Goal: Task Accomplishment & Management: Complete application form

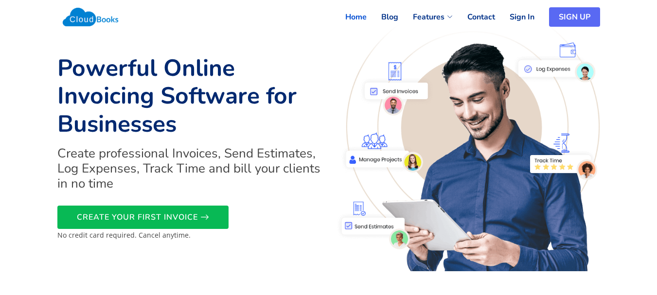
click at [582, 13] on link "SIGN UP" at bounding box center [574, 16] width 51 height 19
click at [578, 18] on link "SIGN UP" at bounding box center [574, 16] width 51 height 19
click at [581, 16] on link "SIGN UP" at bounding box center [574, 16] width 51 height 19
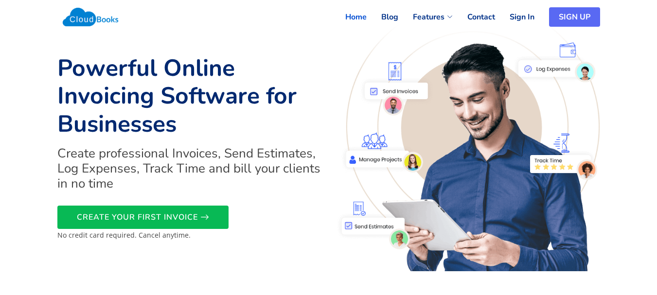
click at [581, 16] on link "SIGN UP" at bounding box center [574, 16] width 51 height 19
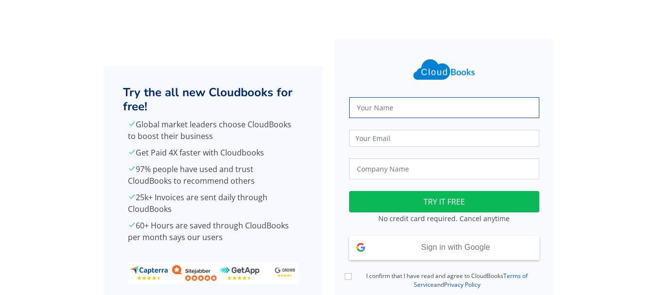
click at [373, 112] on input "text" at bounding box center [444, 107] width 190 height 21
click at [377, 108] on input "text" at bounding box center [444, 107] width 190 height 21
type input "[PERSON_NAME]"
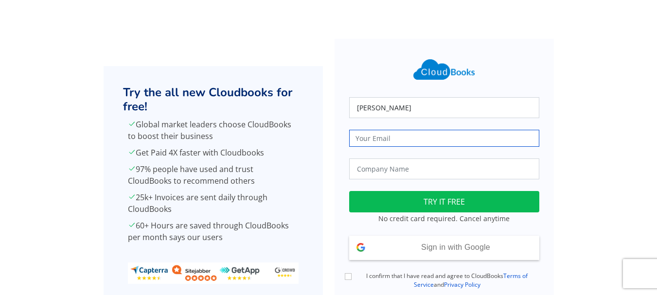
click at [368, 137] on input "email" at bounding box center [444, 138] width 190 height 17
type input "[EMAIL_ADDRESS][DOMAIN_NAME]"
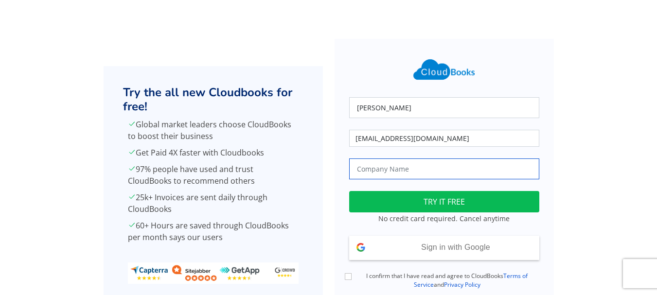
click at [393, 161] on input "text" at bounding box center [444, 169] width 190 height 21
type input "True Harvest Farms"
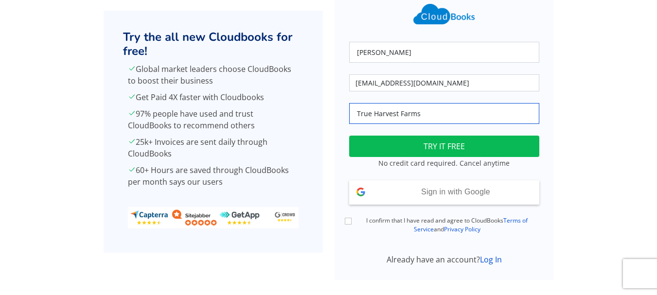
scroll to position [70, 0]
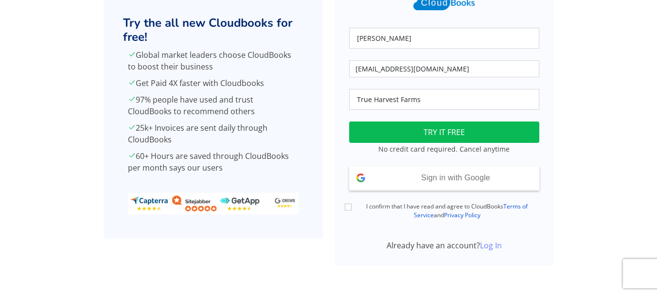
click at [490, 245] on link "Log In" at bounding box center [491, 245] width 22 height 11
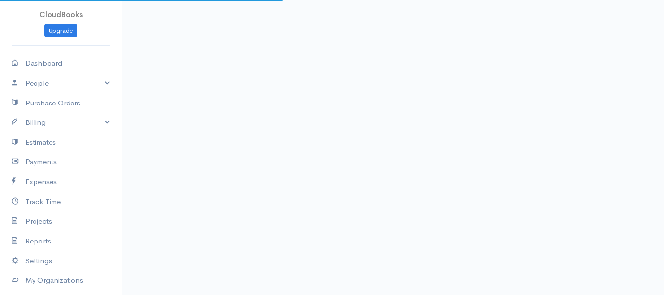
select select "365"
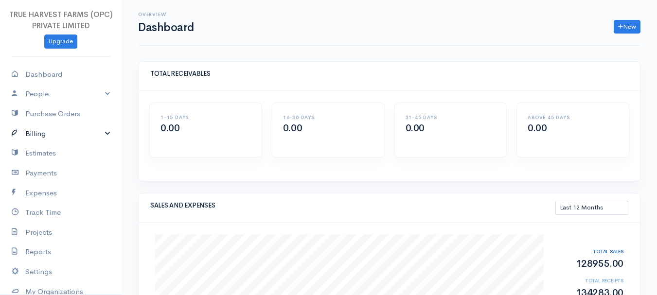
click at [94, 138] on link "Billing" at bounding box center [61, 134] width 122 height 20
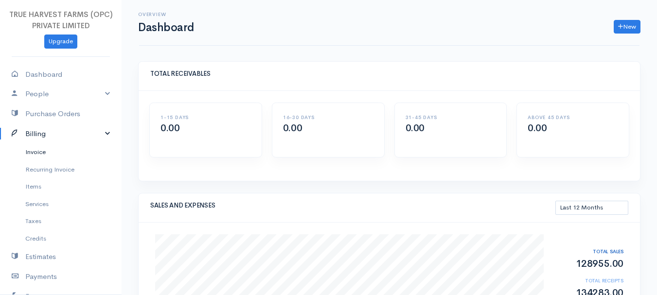
click at [45, 156] on link "Invoice" at bounding box center [61, 152] width 122 height 18
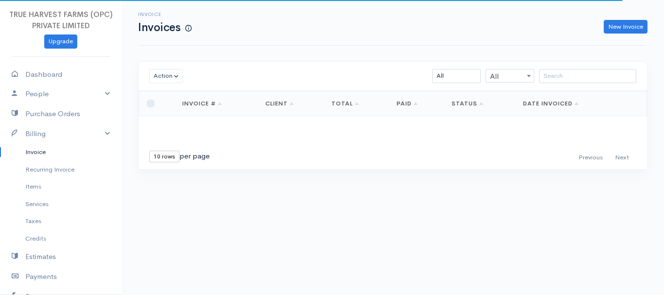
click at [165, 155] on select "10 rows 25 rows 50 rows" at bounding box center [164, 157] width 30 height 12
select select "25"
click at [149, 151] on select "10 rows 25 rows 50 rows" at bounding box center [164, 157] width 30 height 12
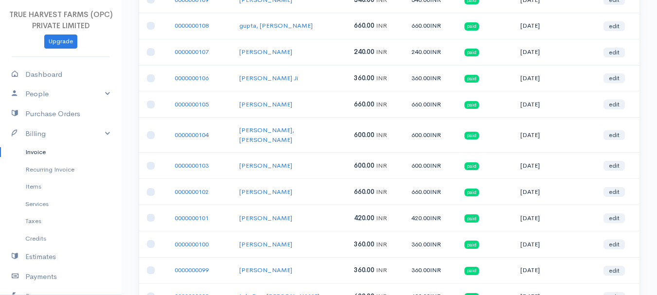
scroll to position [213, 0]
